Goal: Task Accomplishment & Management: Manage account settings

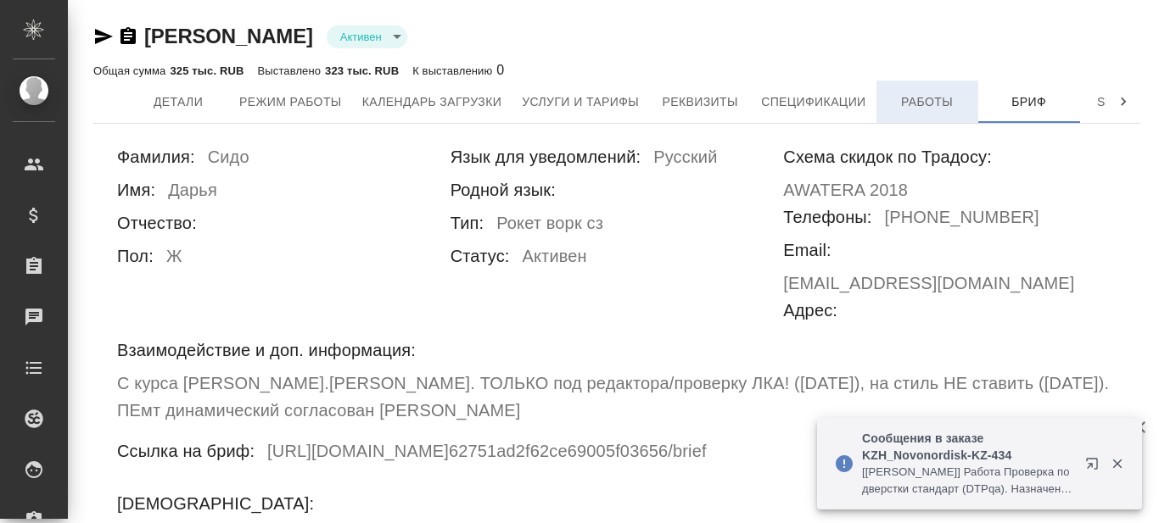
click at [932, 103] on span "Работы" at bounding box center [926, 102] width 81 height 21
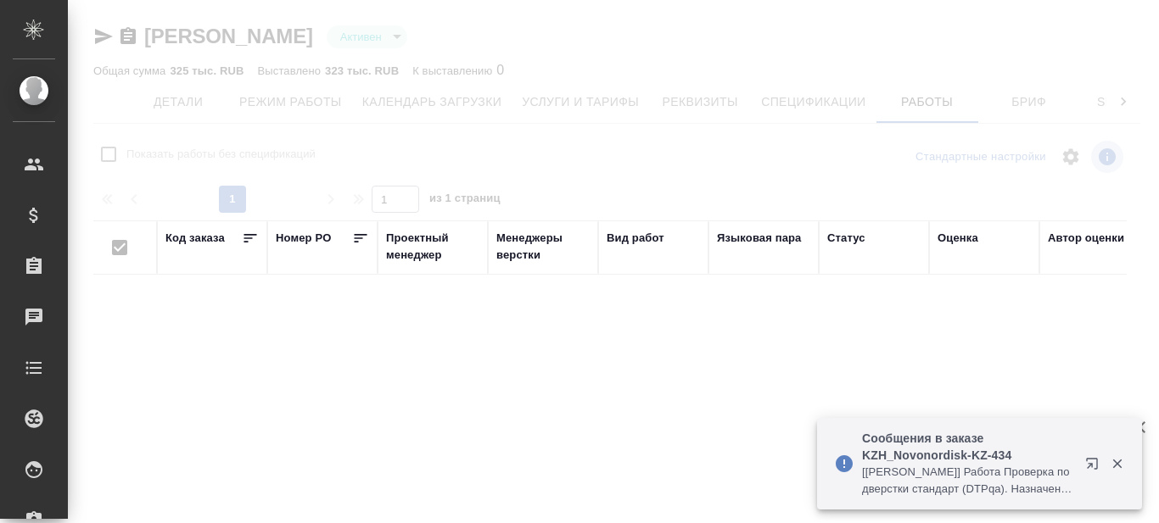
checkbox input "false"
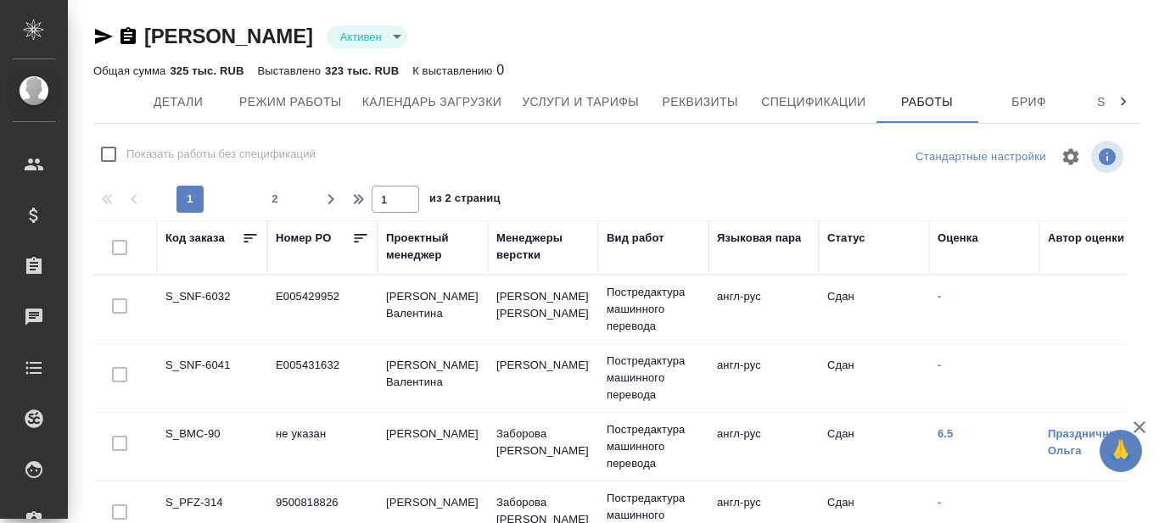
click at [192, 297] on td "S_SNF-6032" at bounding box center [212, 309] width 110 height 59
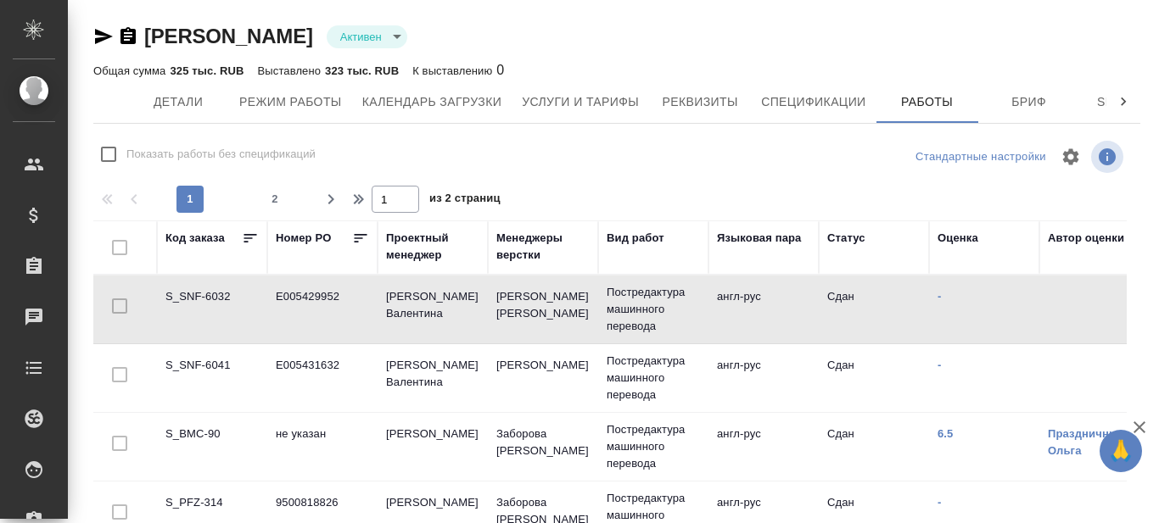
click at [98, 41] on icon "button" at bounding box center [104, 36] width 18 height 15
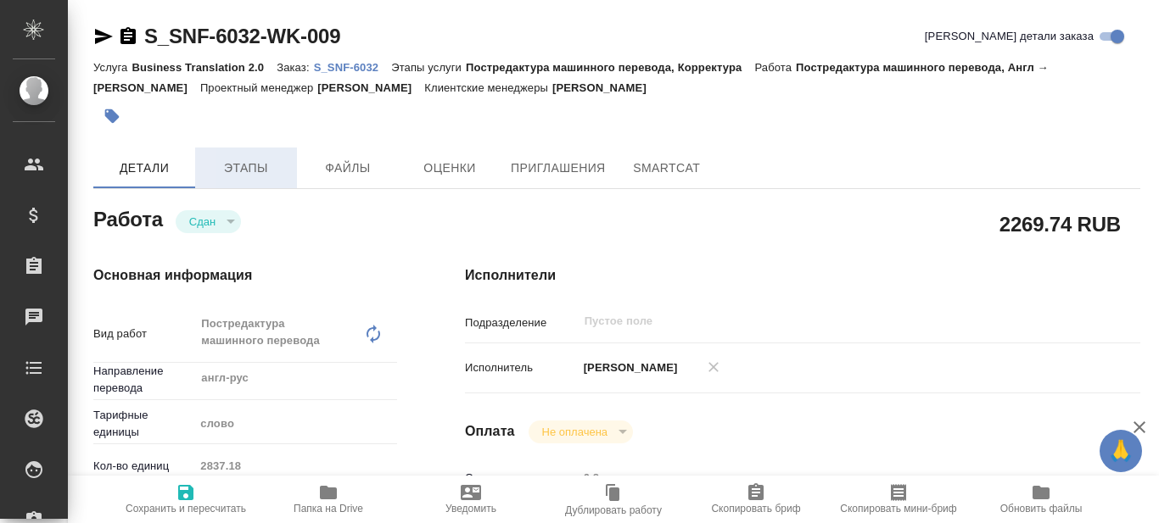
type textarea "x"
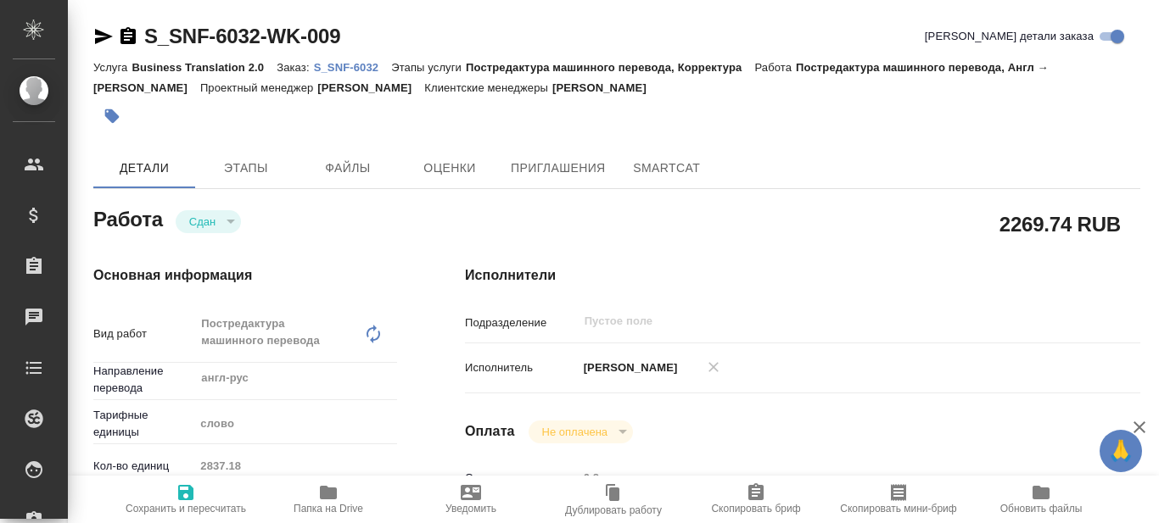
type textarea "x"
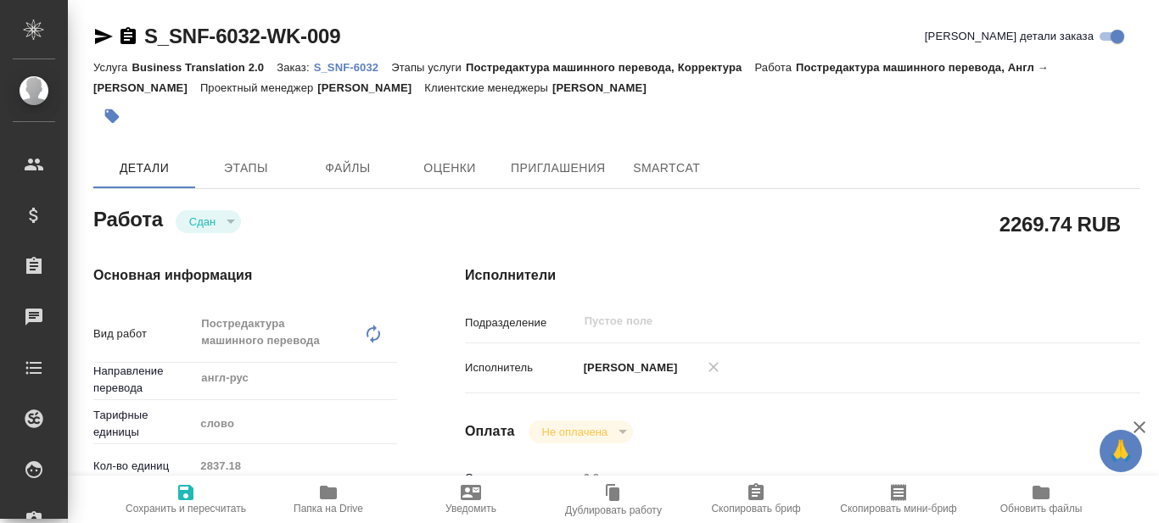
type textarea "x"
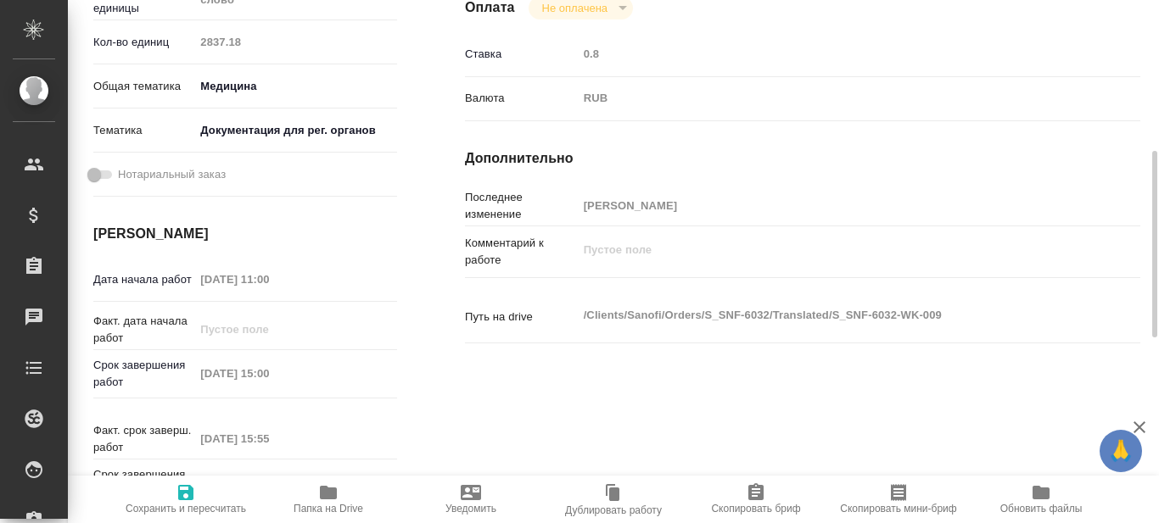
type textarea "x"
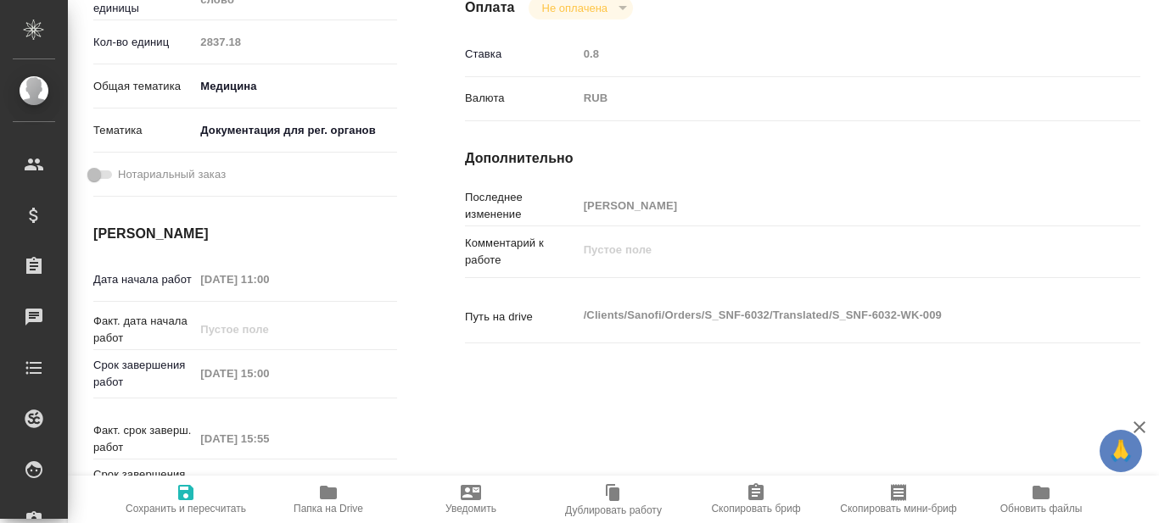
scroll to position [763, 0]
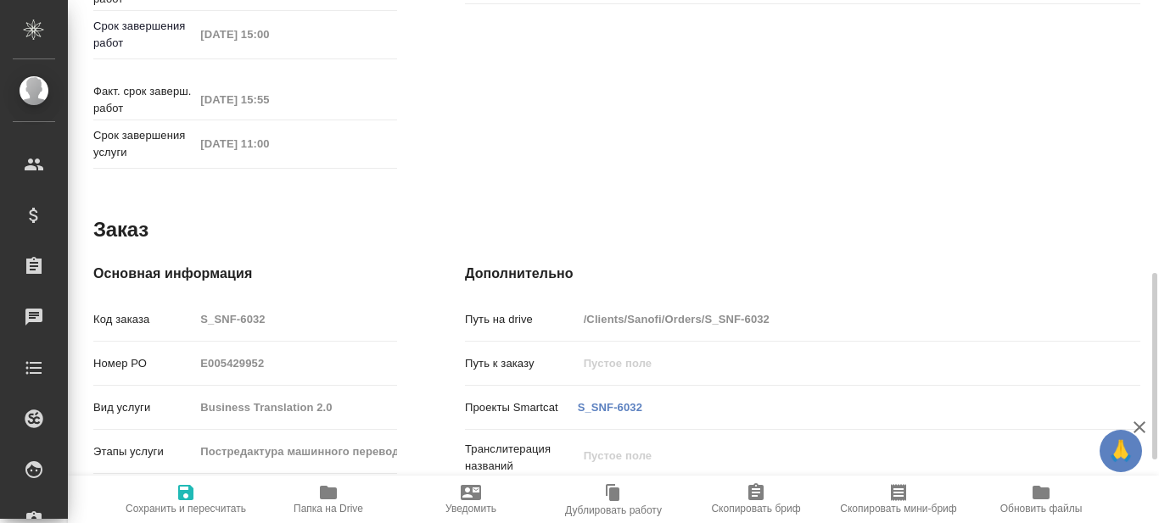
type textarea "x"
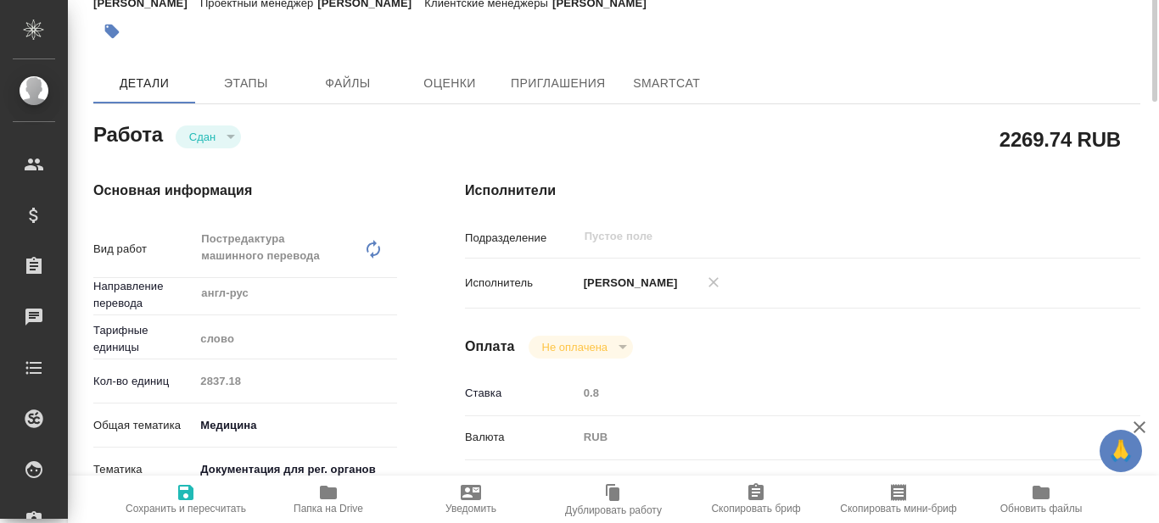
scroll to position [0, 0]
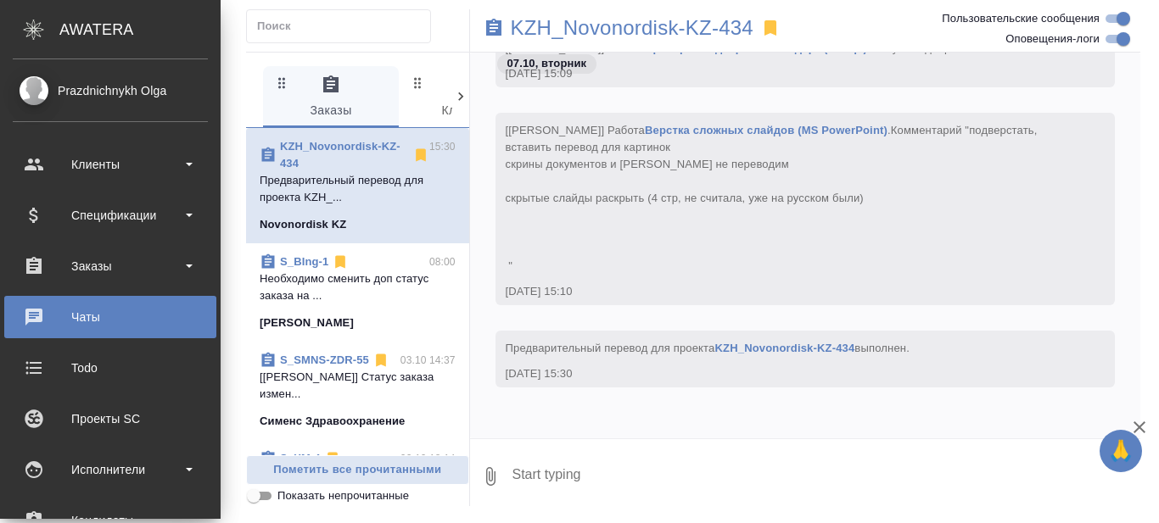
scroll to position [339, 0]
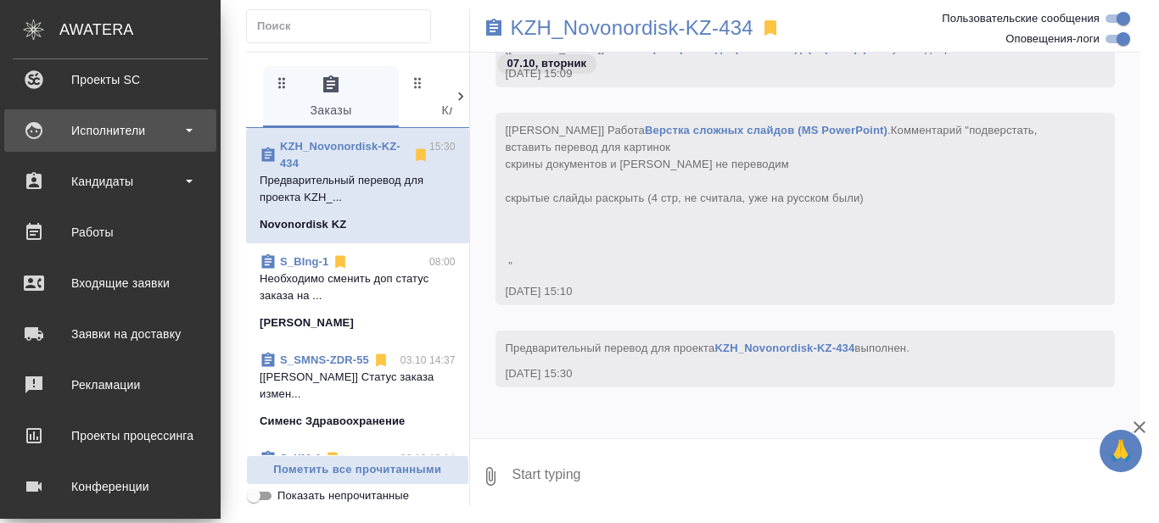
click at [190, 120] on div "Исполнители" at bounding box center [110, 130] width 195 height 25
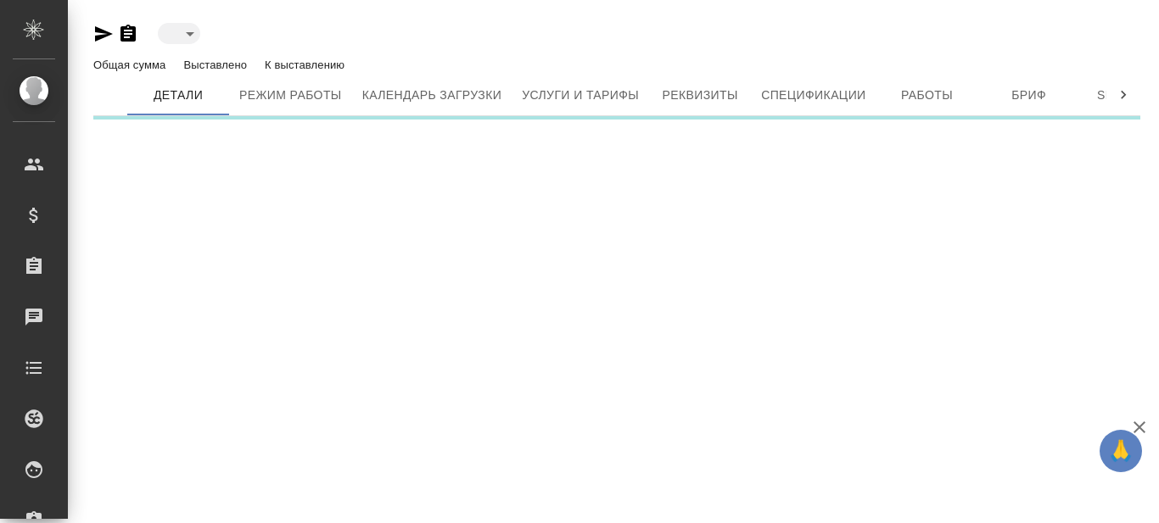
type input "active"
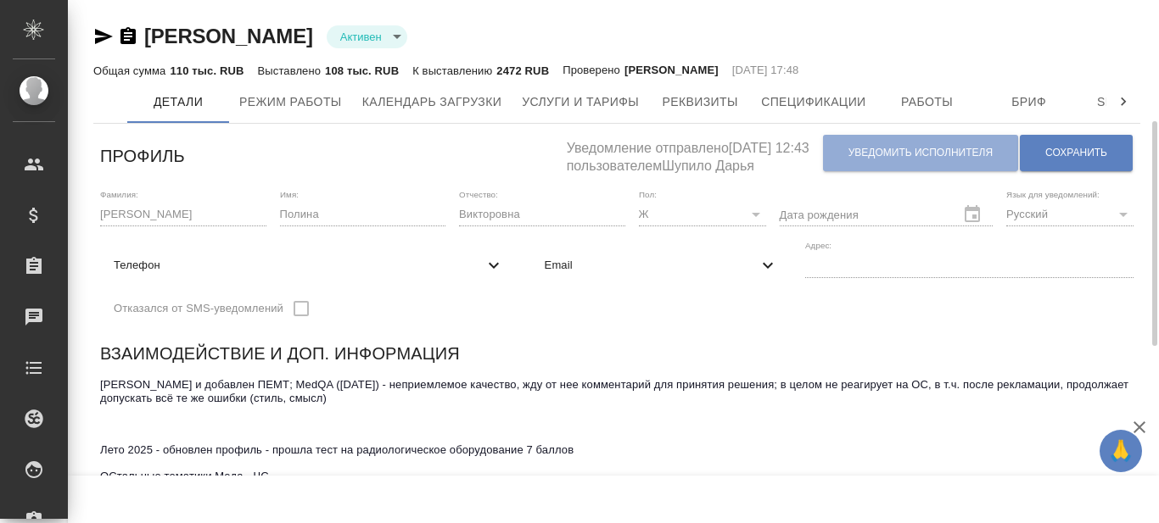
scroll to position [85, 0]
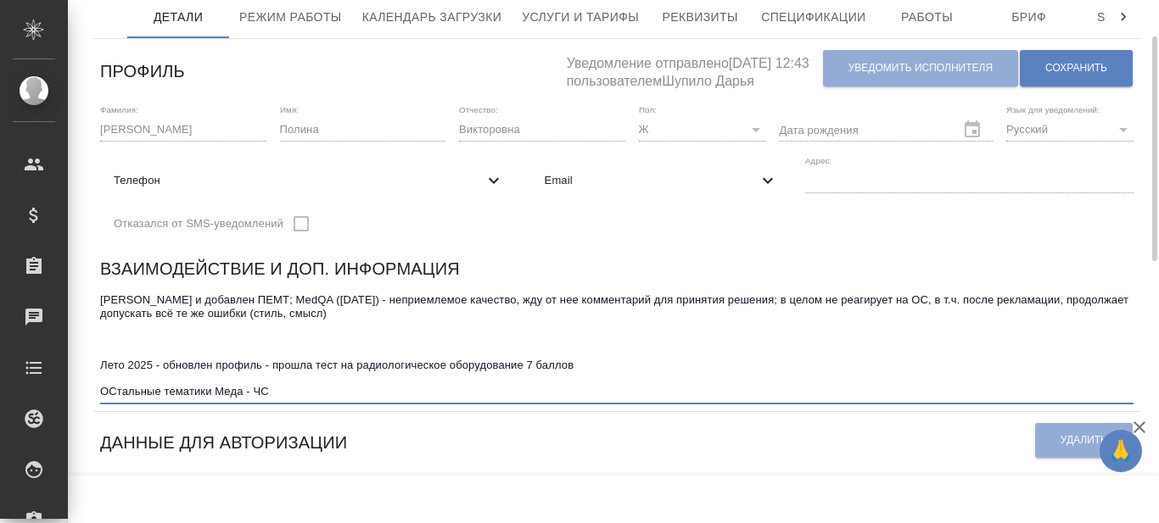
drag, startPoint x: 265, startPoint y: 299, endPoint x: 350, endPoint y: 316, distance: 87.2
click at [322, 313] on textarea "Согласован и добавлен ПЕМТ; MedQA (05.12.24) - неприемлемое качество, жду от не…" at bounding box center [616, 345] width 1033 height 105
click at [368, 316] on textarea "Согласован и добавлен ПЕМТ; MedQA (05.12.24) - неприемлемое качество, жду от не…" at bounding box center [616, 345] width 1033 height 105
click at [494, 303] on textarea "Согласован и добавлен ПЕМТ; MedQA (05.12.24) - неприемлемое качество, жду от не…" at bounding box center [616, 345] width 1033 height 105
click at [517, 302] on textarea "Согласован и добавлен ПЕМТ; MedQA (05.12.24) - неприемлемое качество по отальмо…" at bounding box center [616, 345] width 1033 height 105
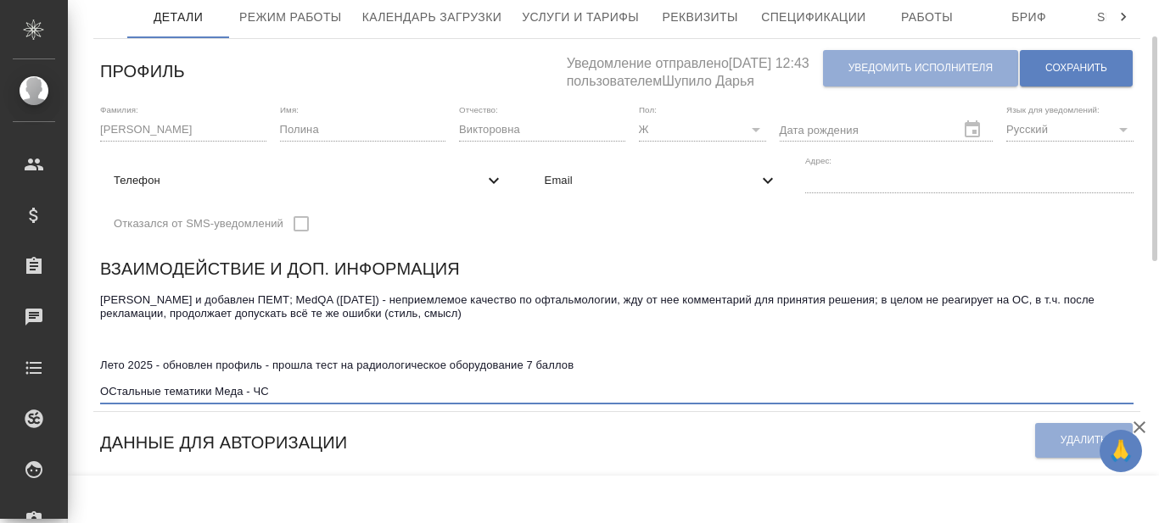
click at [543, 312] on textarea "Согласован и добавлен ПЕМТ; MedQA (05.12.24) - неприемлемое качество по офтальм…" at bounding box center [616, 345] width 1033 height 105
type textarea "Согласован и добавлен ПЕМТ; MedQA (05.12.24) - неприемлемое качество по офтальм…"
click at [1105, 67] on span "Сохранить" at bounding box center [1076, 68] width 62 height 14
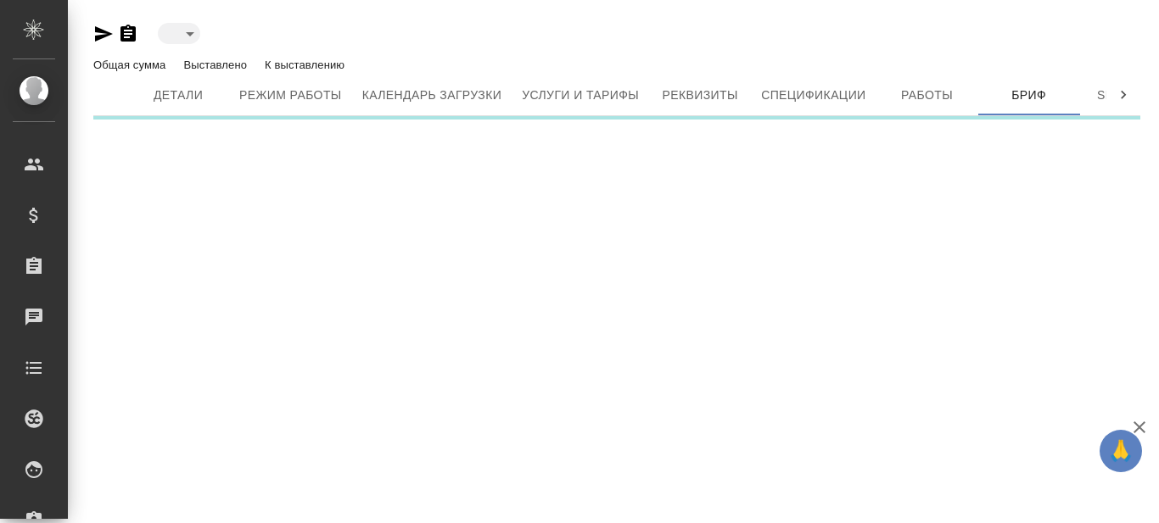
type input "active"
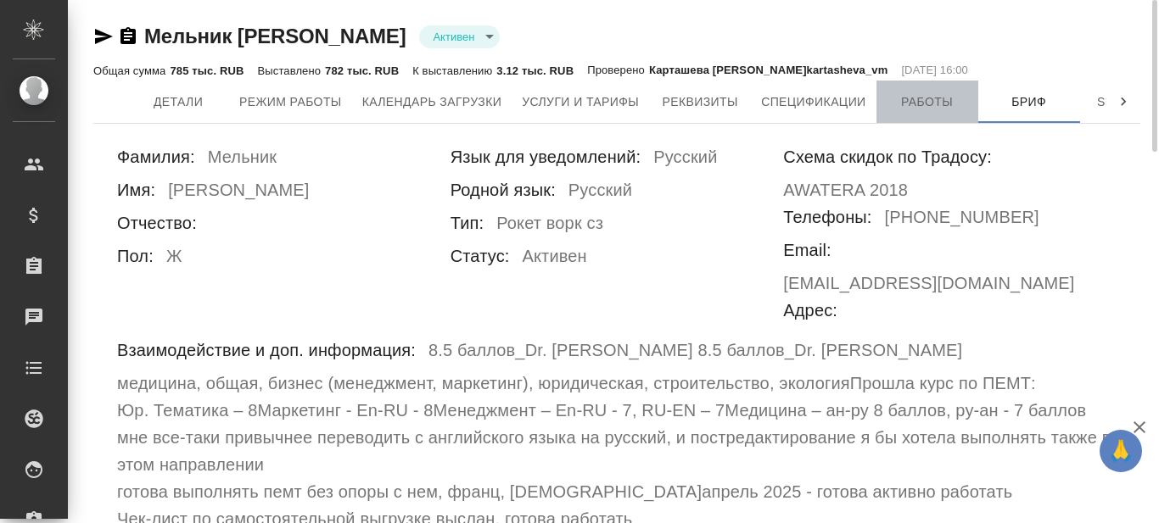
click at [930, 104] on span "Работы" at bounding box center [926, 102] width 81 height 21
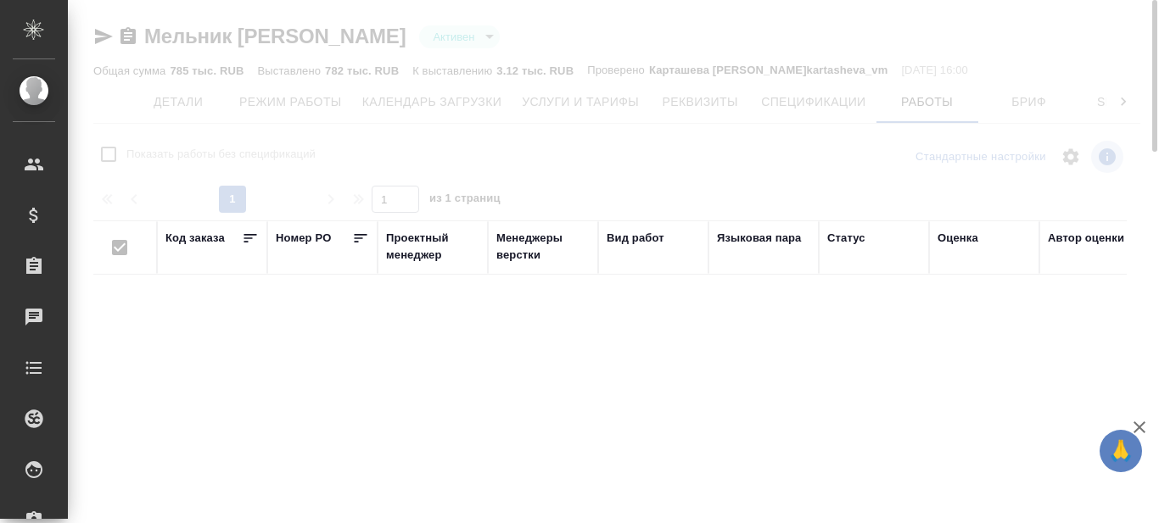
checkbox input "false"
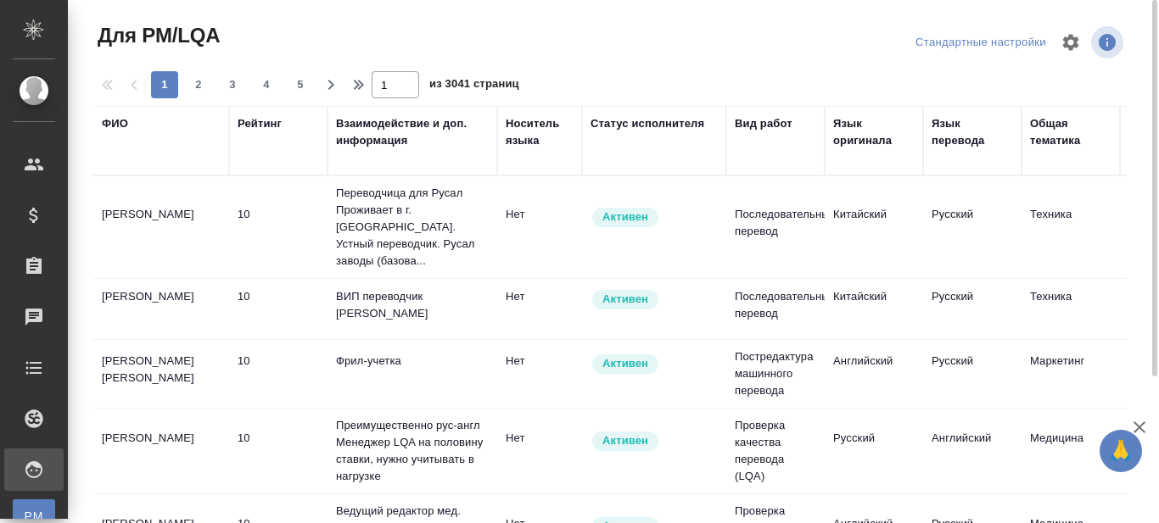
click at [114, 119] on div "ФИО" at bounding box center [115, 123] width 26 height 17
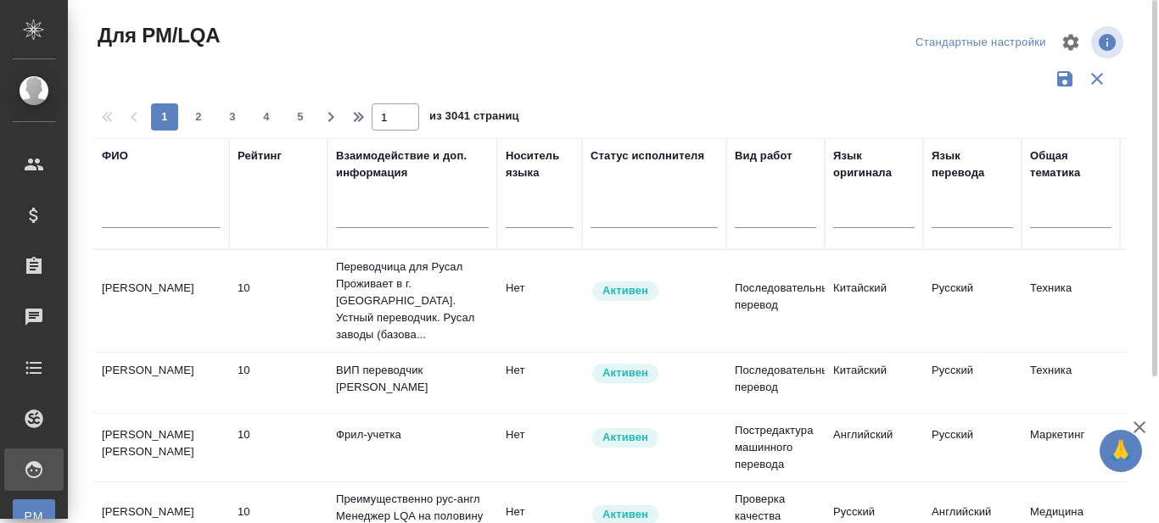
click at [132, 216] on input "text" at bounding box center [161, 217] width 119 height 21
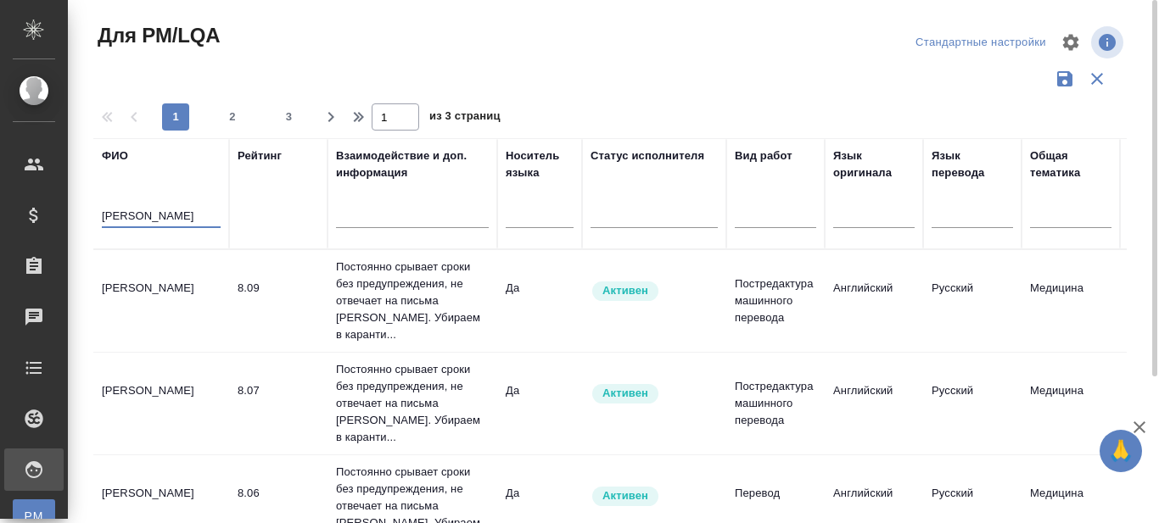
click at [147, 288] on td "Пащенко Елена Владимировна" at bounding box center [161, 300] width 136 height 59
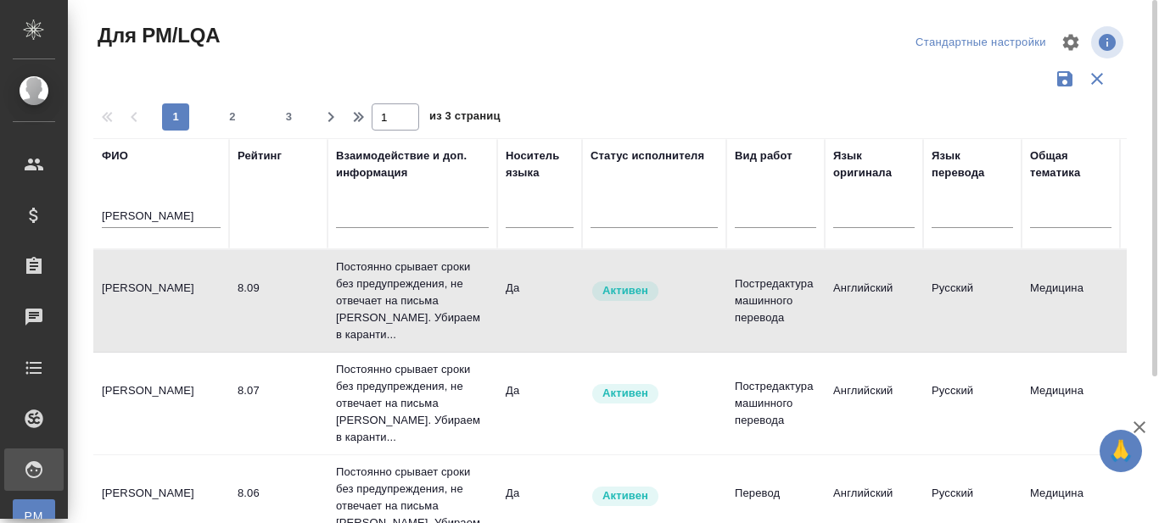
click at [137, 216] on input "Пащенко" at bounding box center [161, 217] width 119 height 21
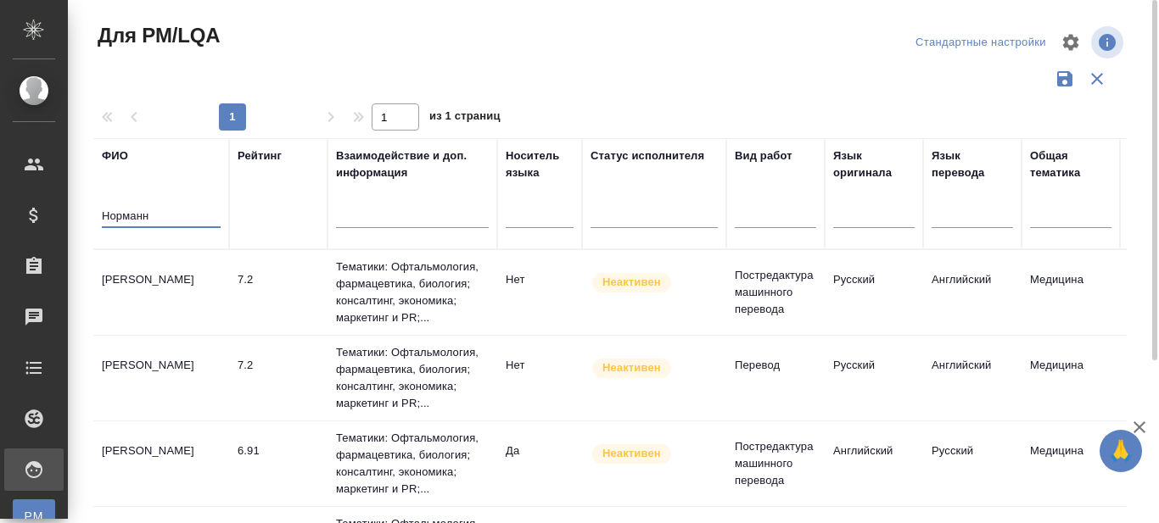
click at [129, 215] on input "Норманн" at bounding box center [161, 217] width 119 height 21
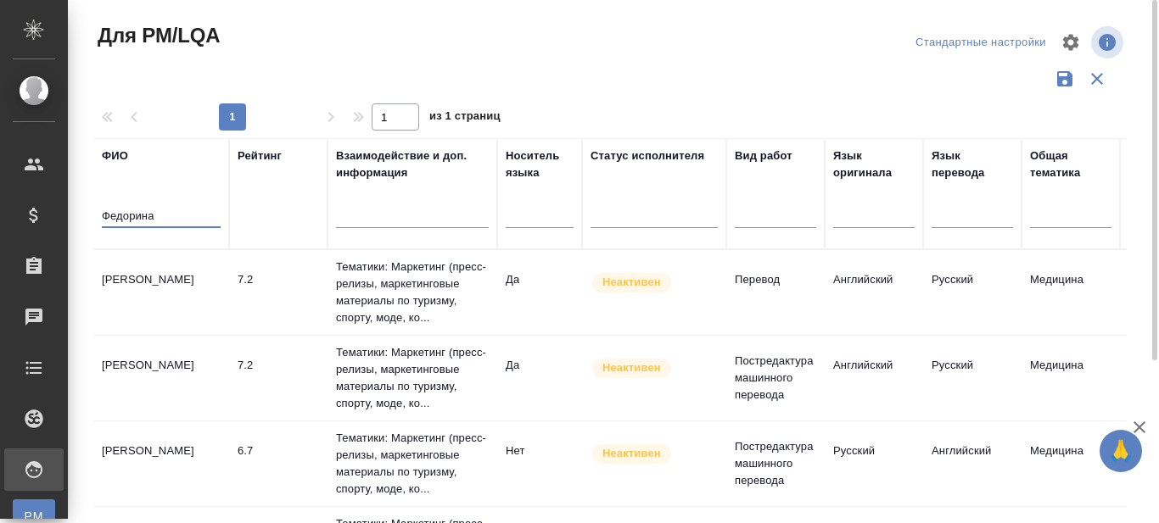
type input "Федорина"
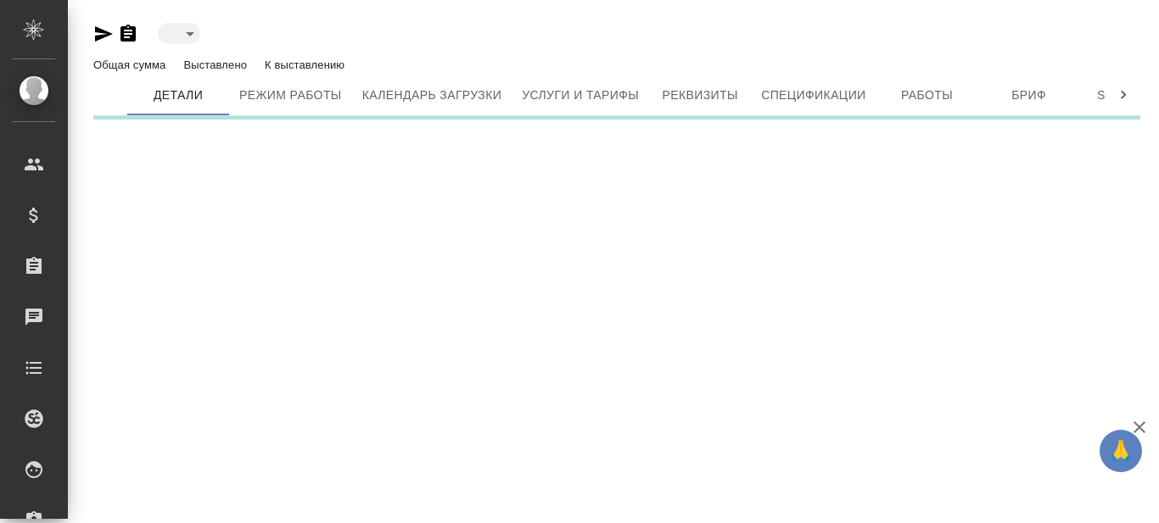
type input "active"
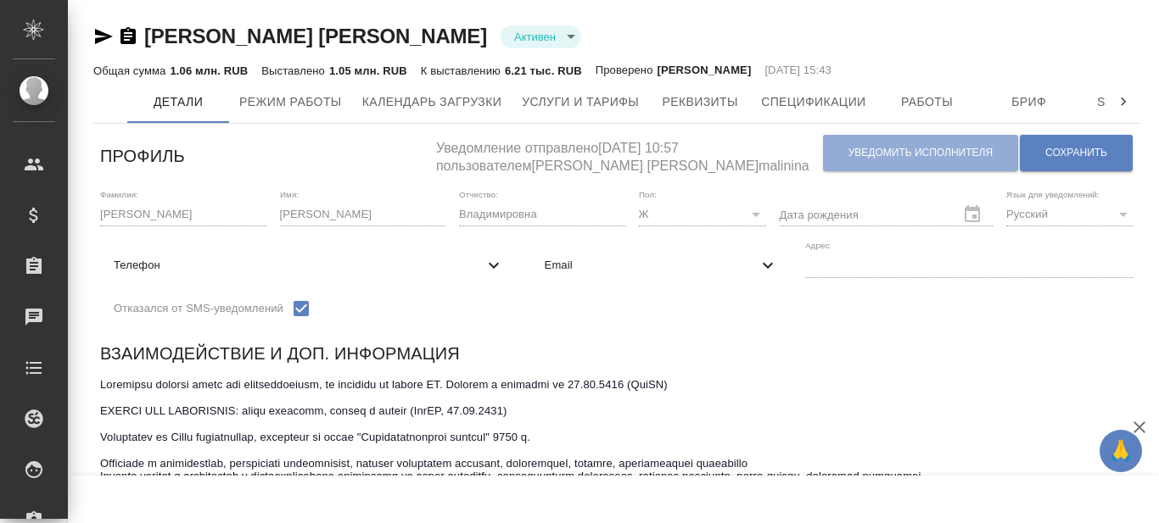
click at [126, 38] on icon "button" at bounding box center [127, 35] width 15 height 17
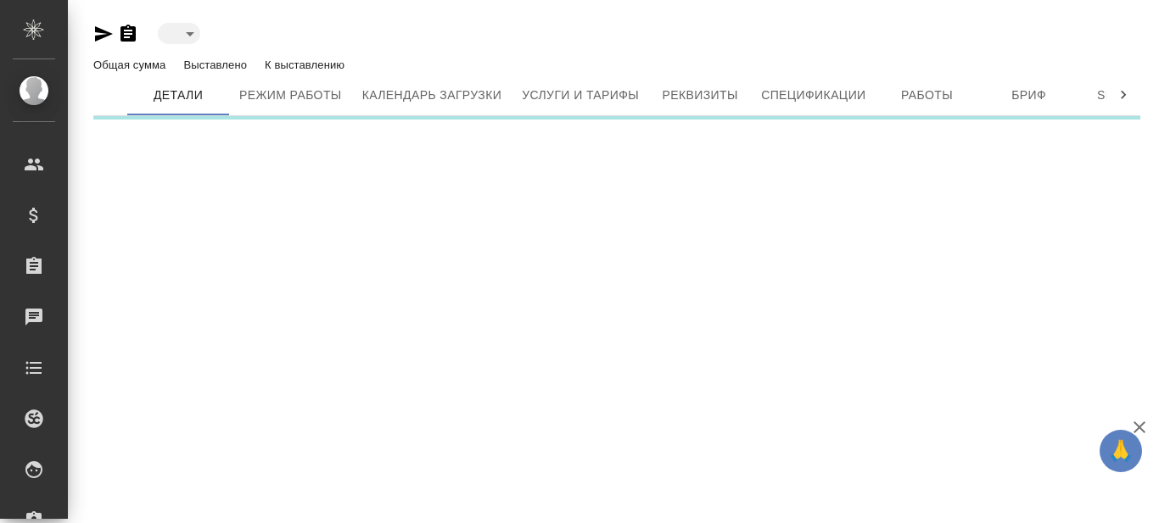
type input "active"
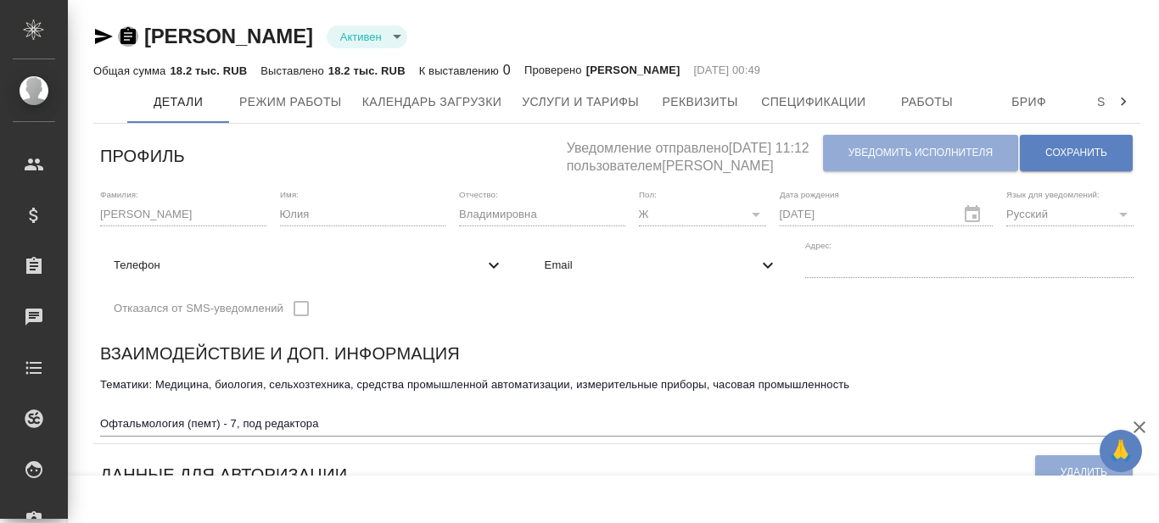
click at [131, 31] on icon "button" at bounding box center [127, 35] width 15 height 17
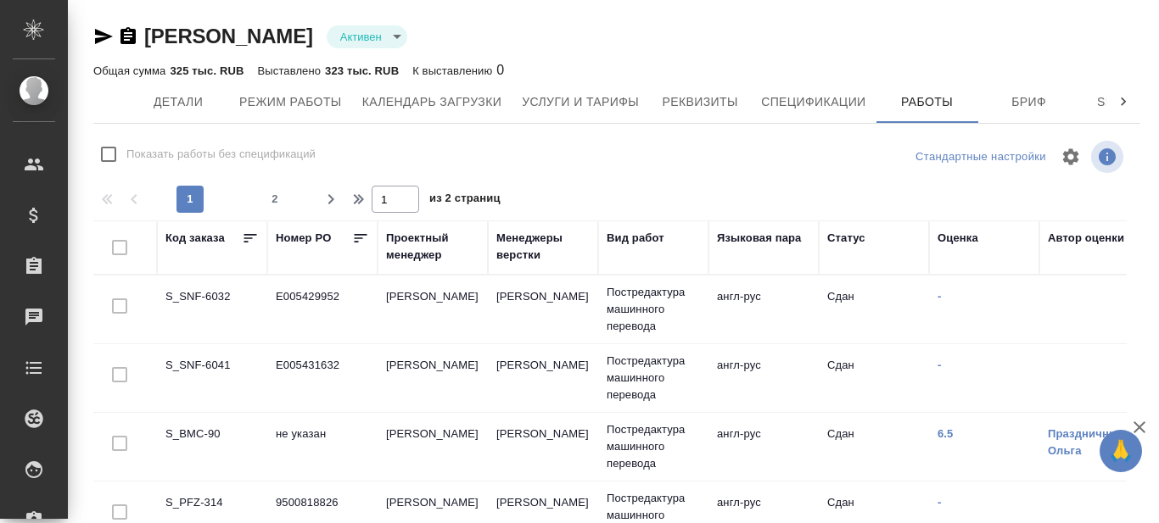
click at [126, 36] on icon "button" at bounding box center [128, 36] width 20 height 20
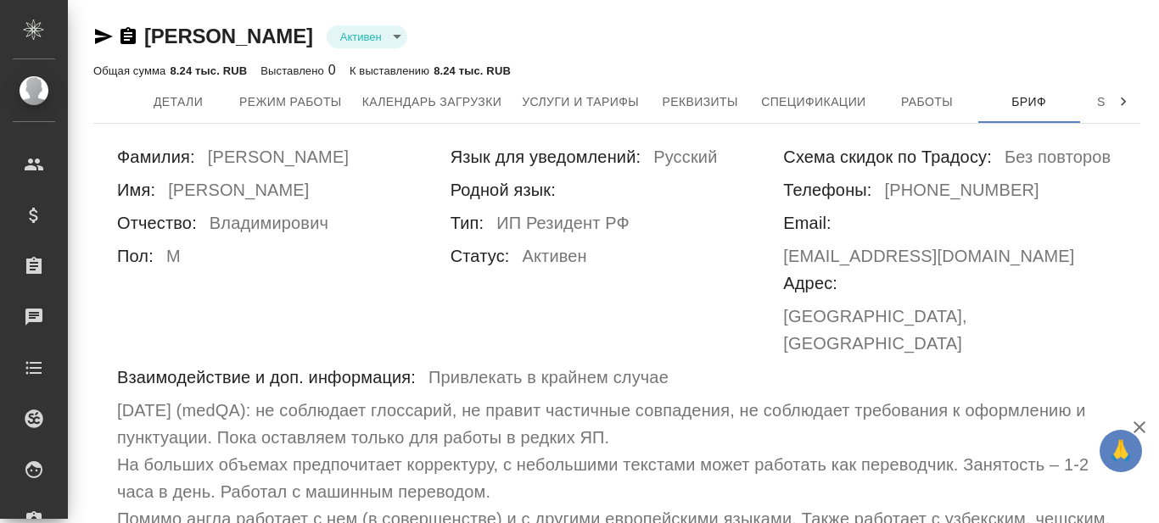
click at [131, 36] on icon "button" at bounding box center [128, 36] width 20 height 20
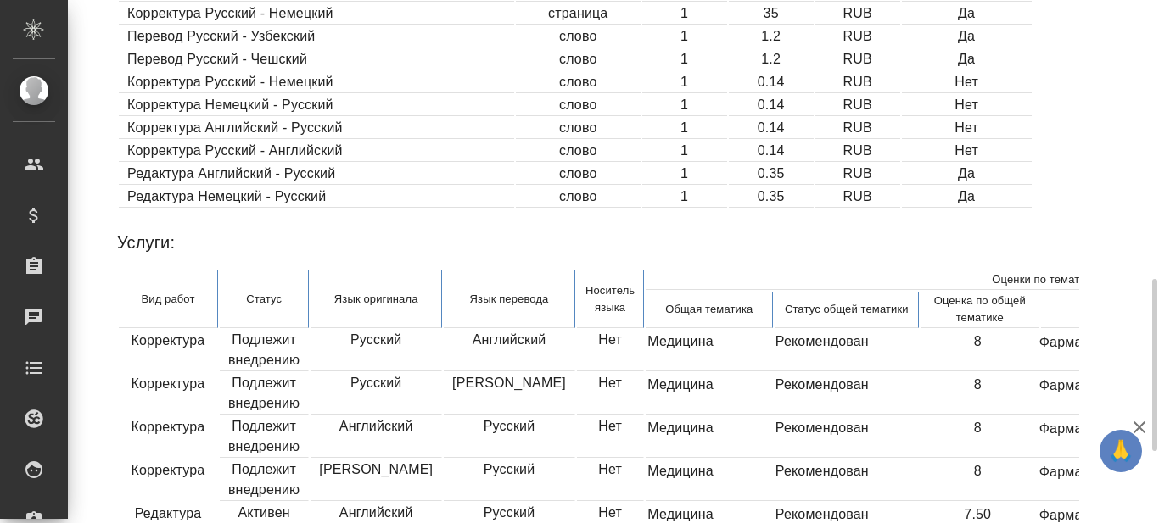
scroll to position [1064, 0]
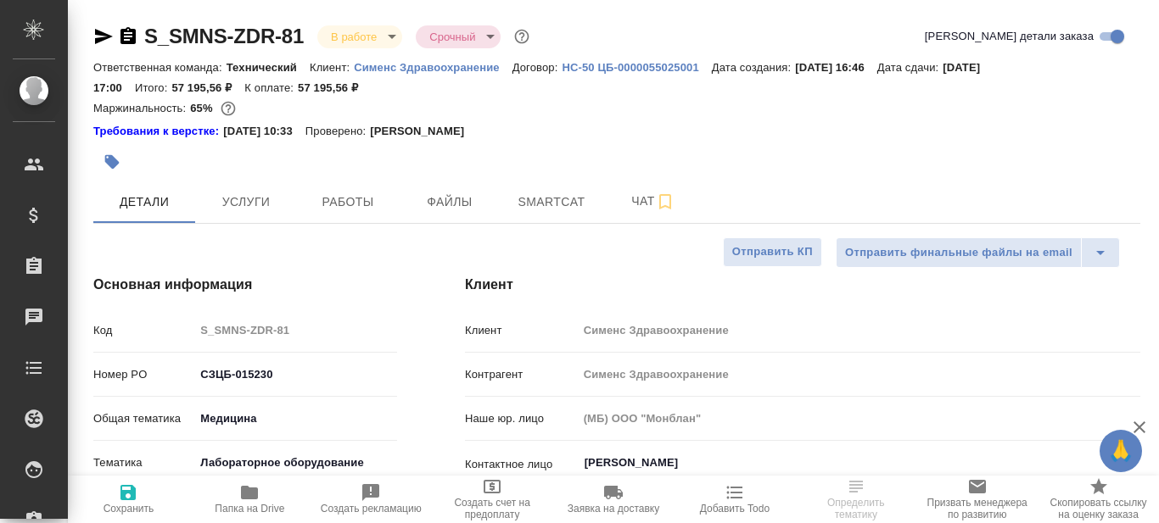
select select "RU"
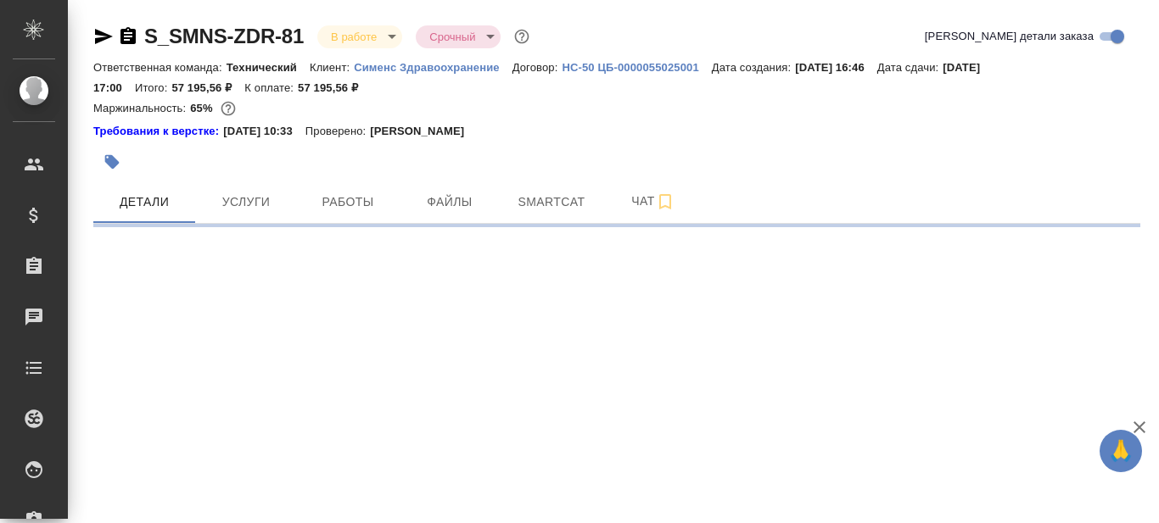
select select "RU"
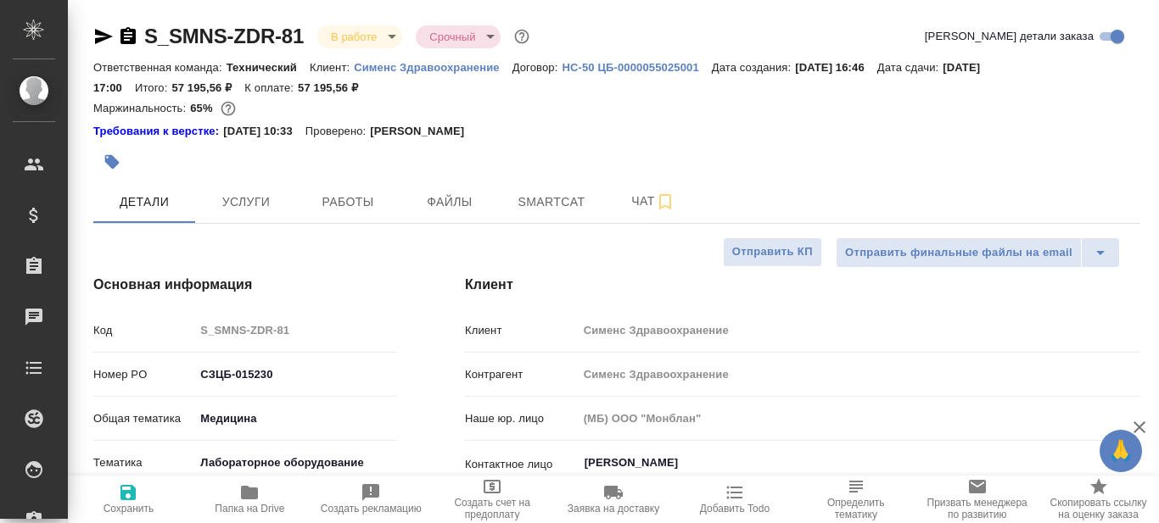
type textarea "x"
